Goal: Task Accomplishment & Management: Complete application form

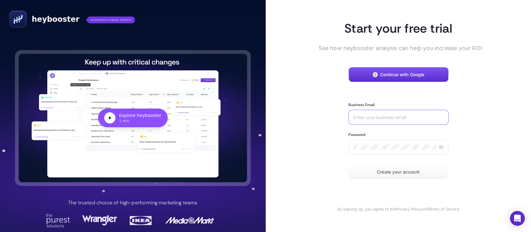
click at [355, 116] on input "Business Email" at bounding box center [398, 117] width 90 height 5
type input "[EMAIL_ADDRESS][DOMAIN_NAME]"
click at [392, 150] on div at bounding box center [398, 147] width 100 height 15
click at [397, 171] on span "Create your account" at bounding box center [398, 171] width 43 height 5
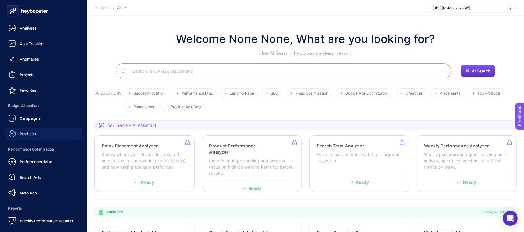
click at [44, 132] on link "Products" at bounding box center [43, 133] width 77 height 12
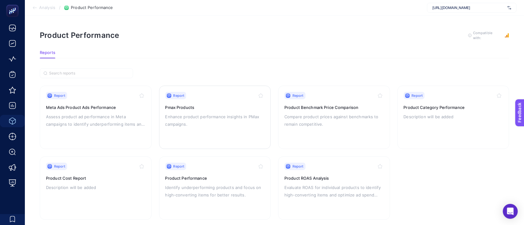
click at [174, 92] on div "Report" at bounding box center [175, 95] width 21 height 7
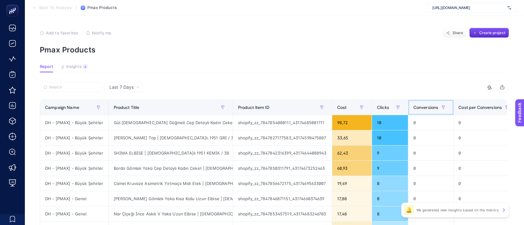
click at [423, 107] on span "Conversions" at bounding box center [425, 107] width 25 height 5
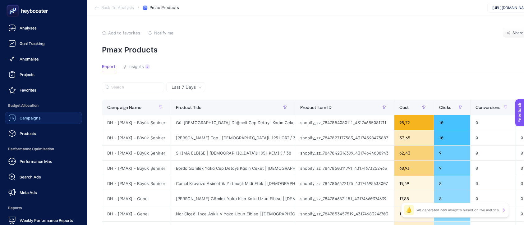
click at [28, 118] on span "Campaigns" at bounding box center [30, 118] width 21 height 5
